Goal: Find specific page/section: Find specific page/section

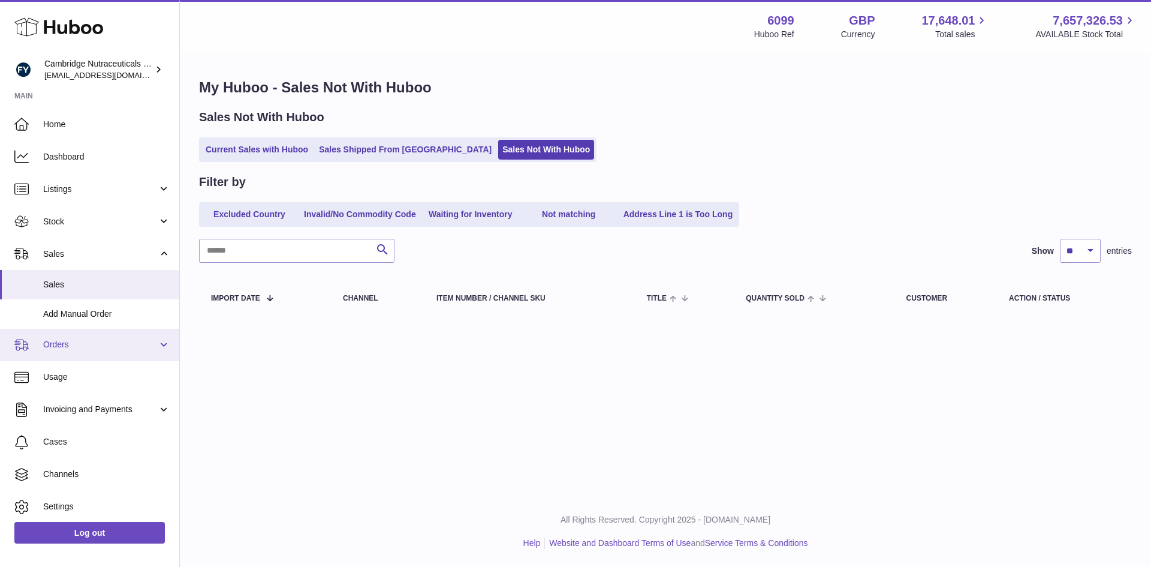
click at [76, 344] on span "Orders" at bounding box center [100, 344] width 115 height 11
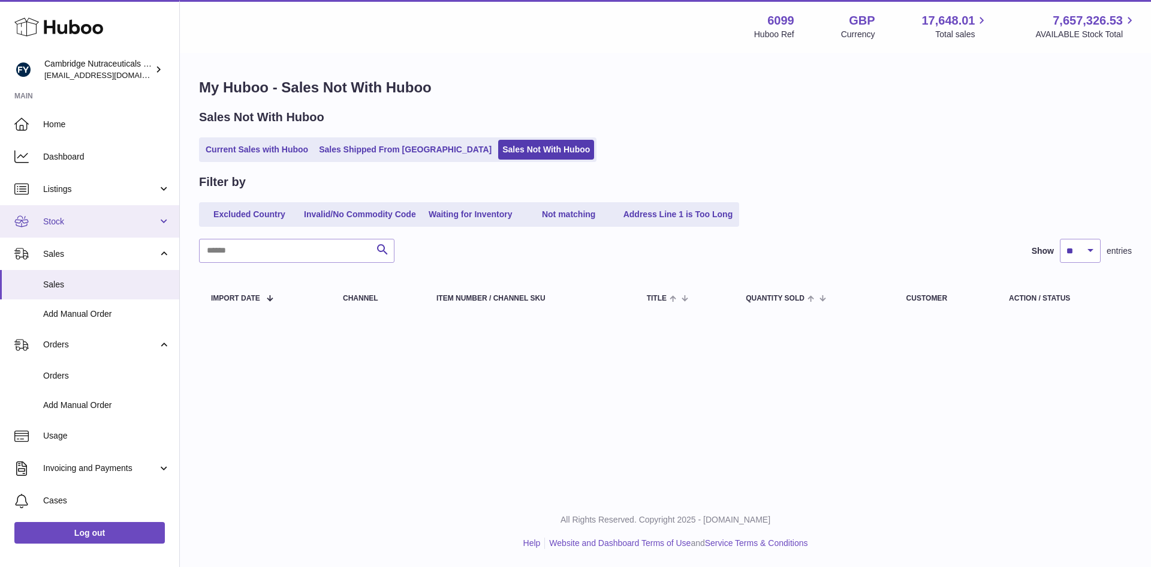
click at [87, 219] on span "Stock" at bounding box center [100, 221] width 115 height 11
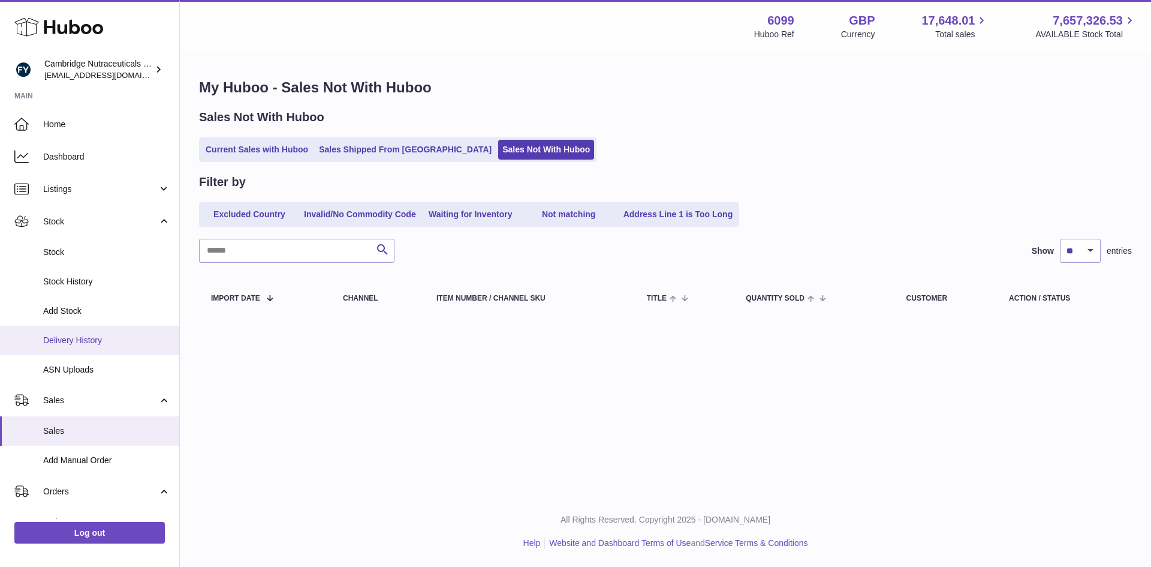
click at [84, 336] on span "Delivery History" at bounding box center [106, 340] width 127 height 11
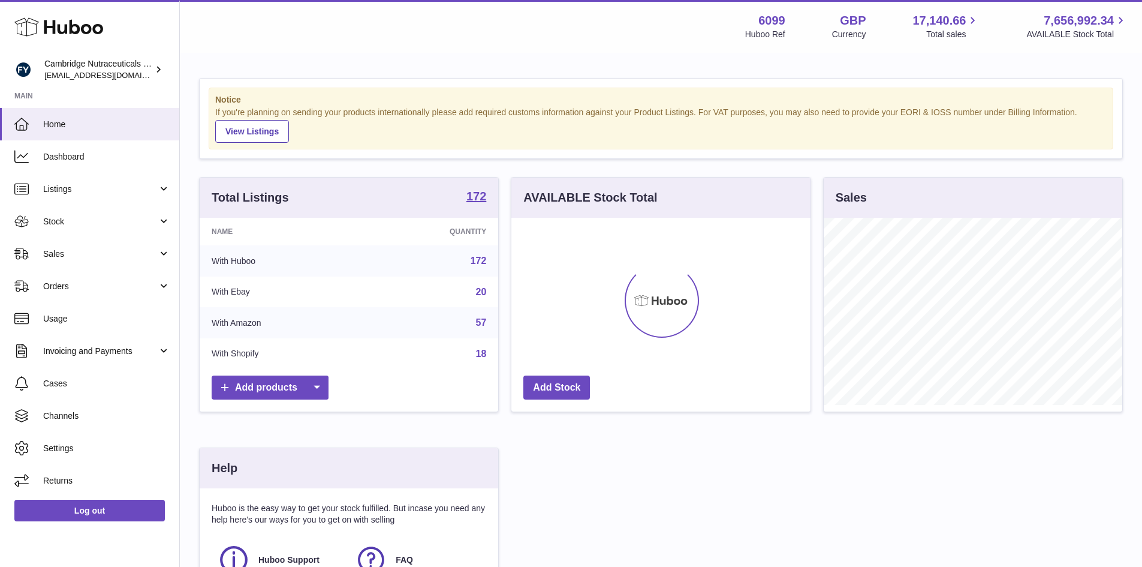
scroll to position [187, 299]
click at [88, 221] on span "Stock" at bounding box center [100, 221] width 115 height 11
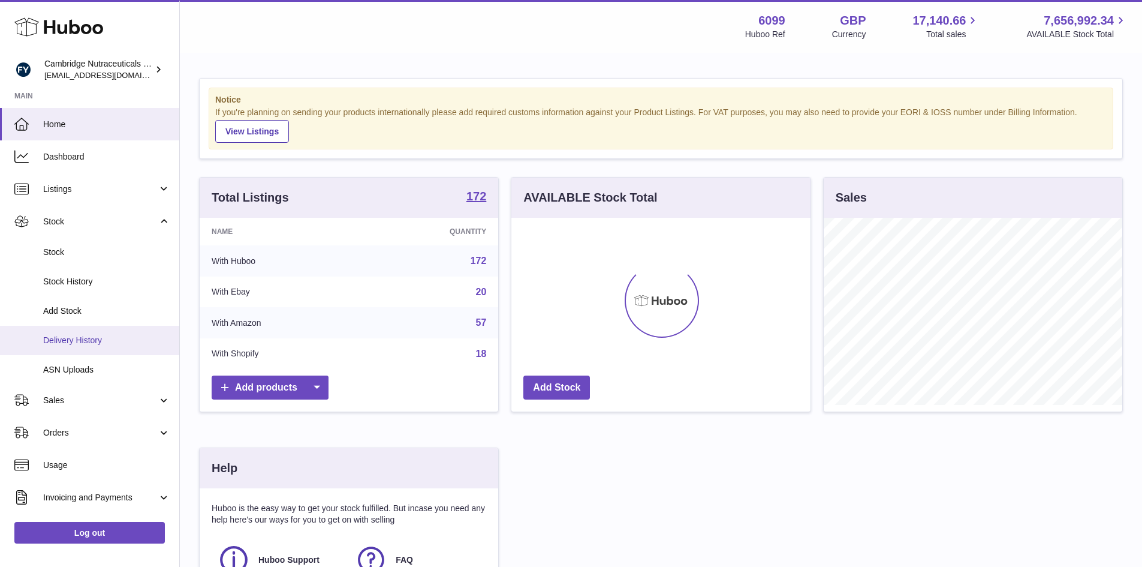
click at [76, 341] on span "Delivery History" at bounding box center [106, 340] width 127 height 11
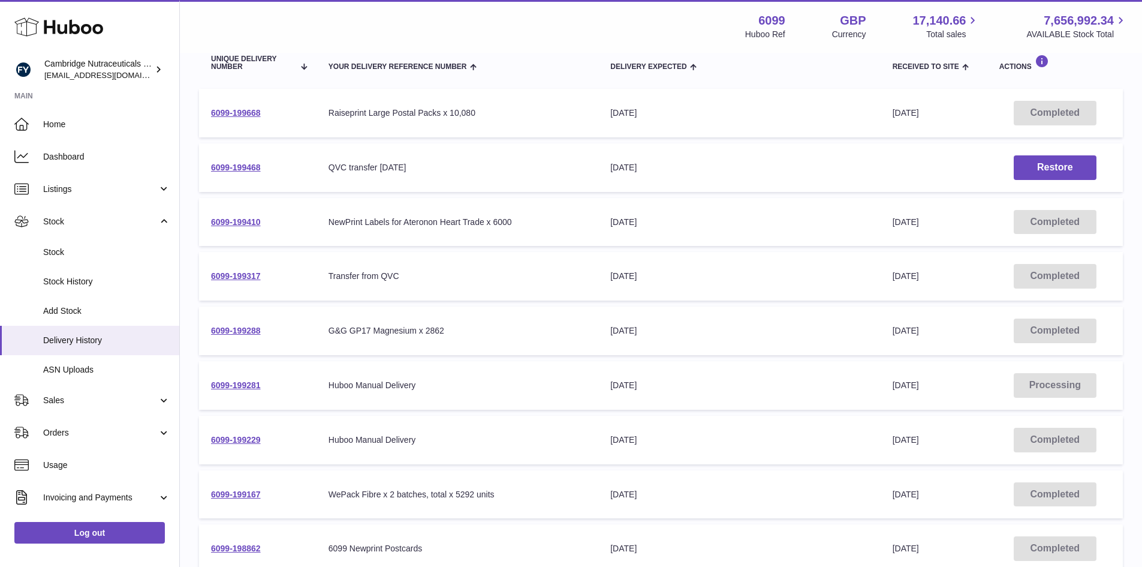
scroll to position [120, 0]
